Goal: Navigation & Orientation: Find specific page/section

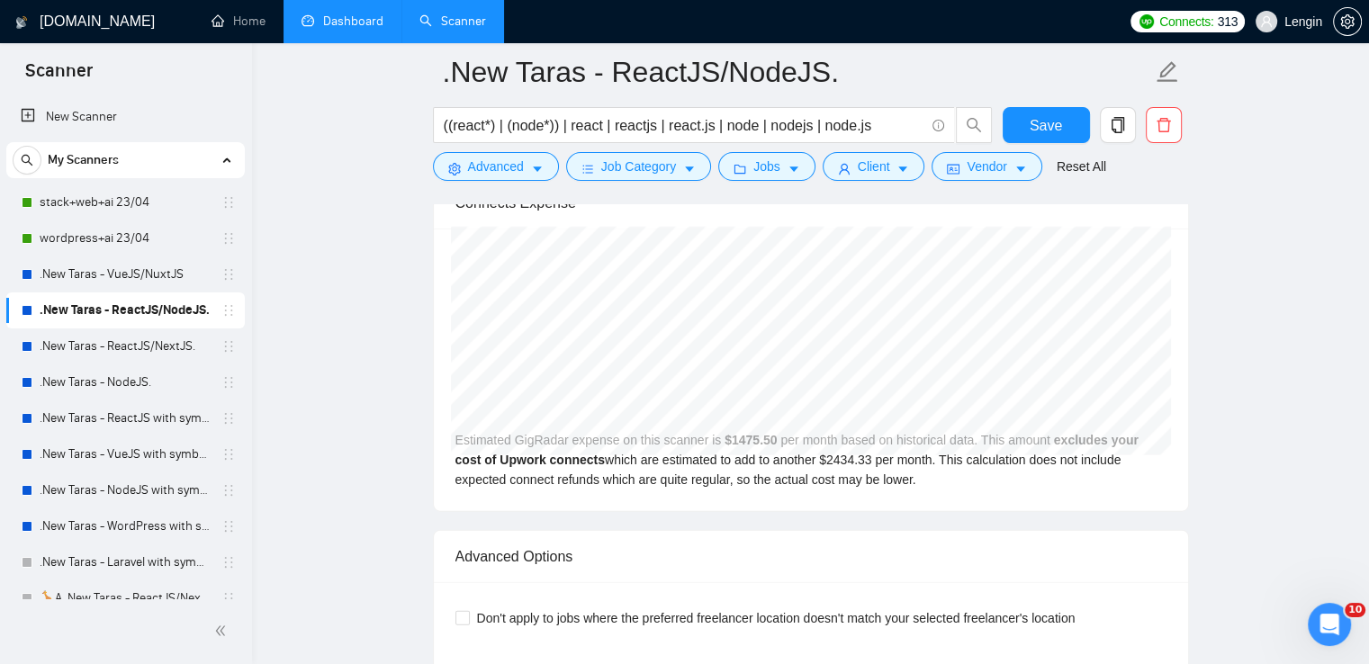
click at [365, 15] on link "Dashboard" at bounding box center [343, 21] width 82 height 15
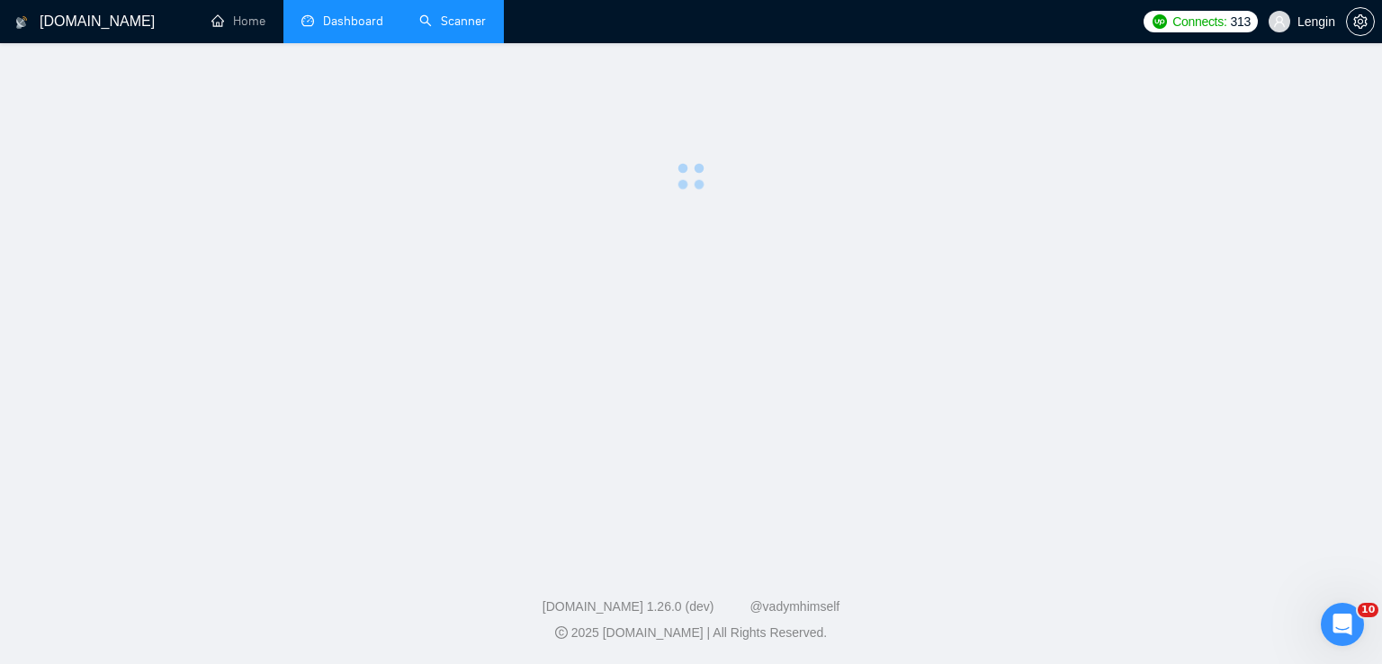
click at [449, 29] on link "Scanner" at bounding box center [452, 21] width 67 height 15
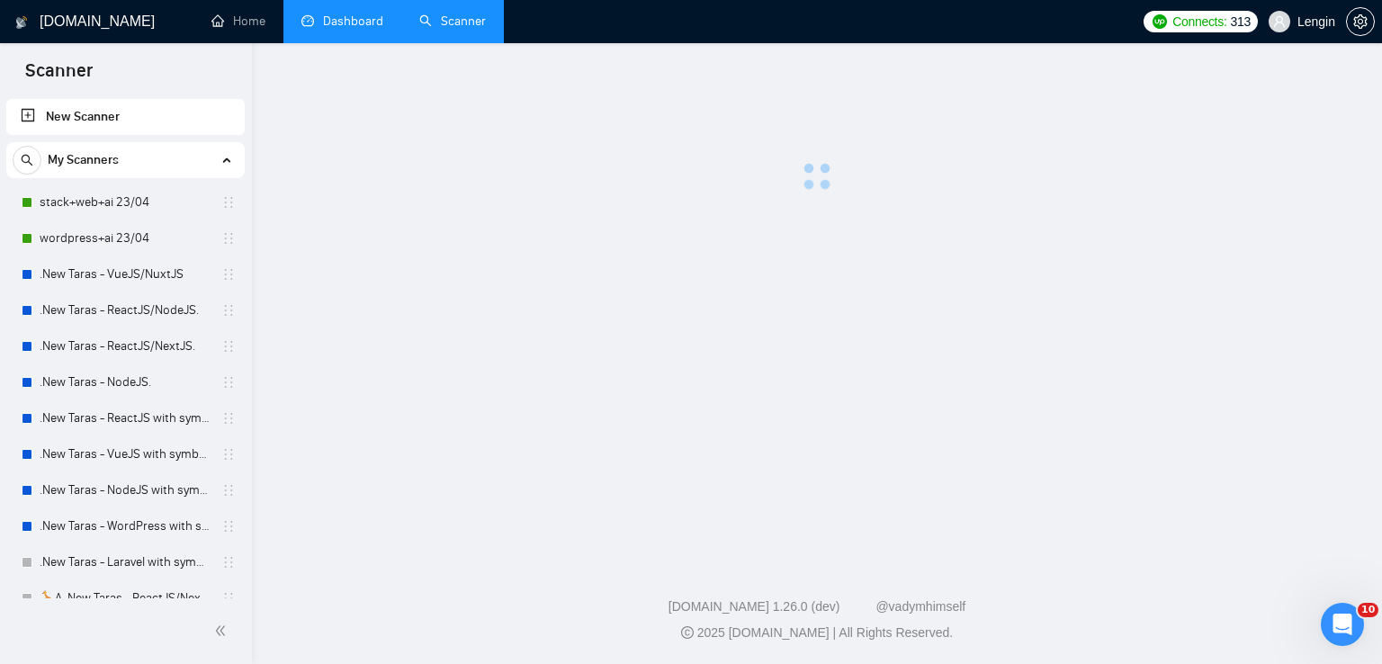
click at [367, 29] on link "Dashboard" at bounding box center [343, 21] width 82 height 15
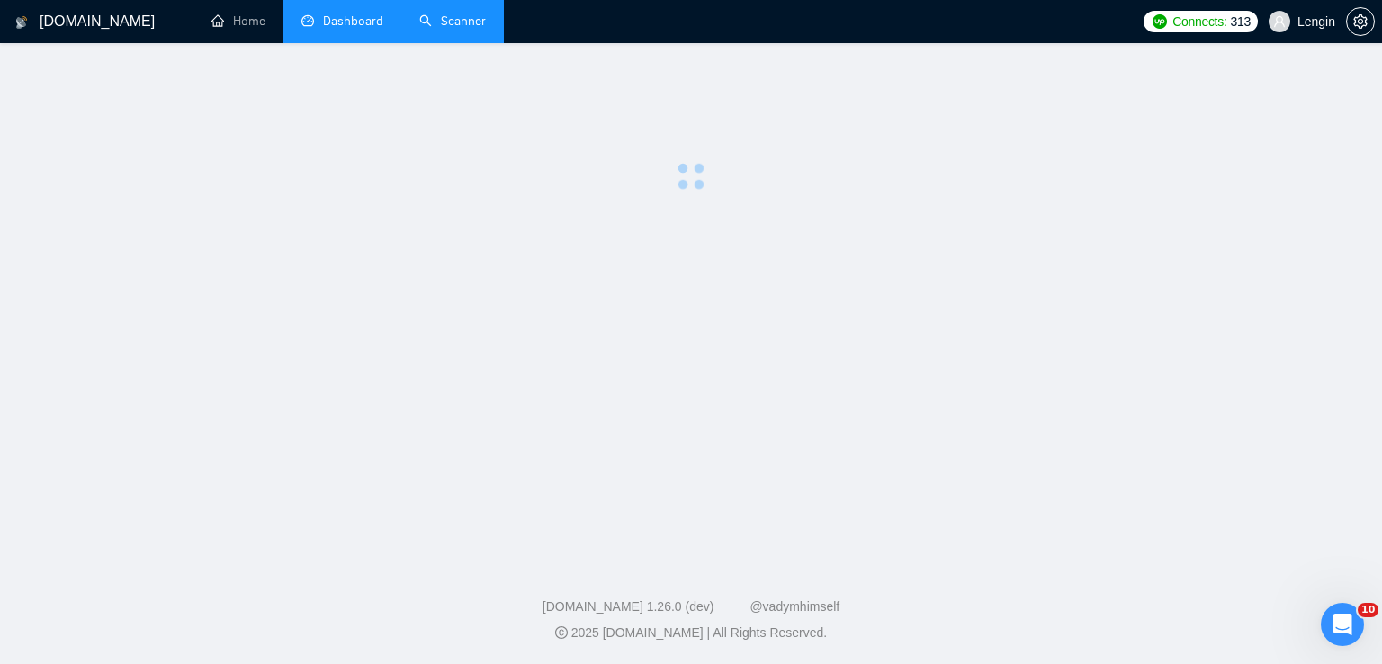
click at [449, 26] on link "Scanner" at bounding box center [452, 21] width 67 height 15
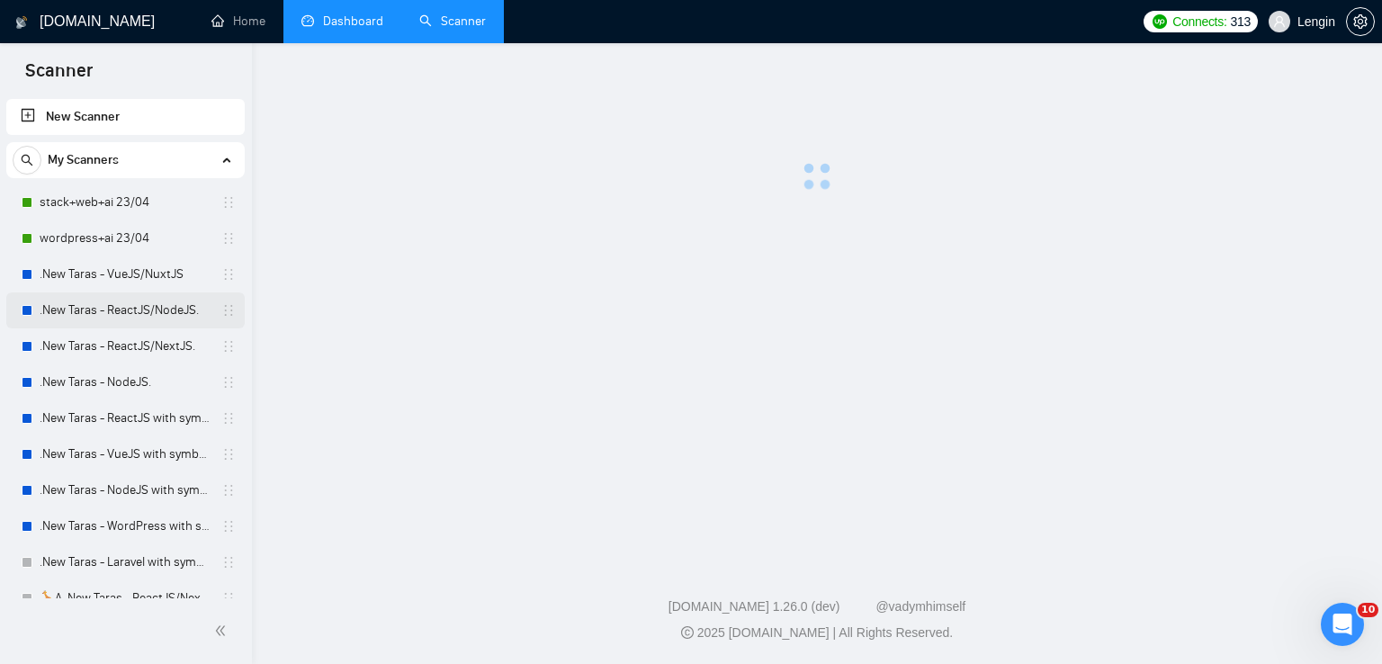
click at [117, 306] on link ".New Taras - ReactJS/NodeJS." at bounding box center [125, 311] width 171 height 36
